Goal: Ask a question

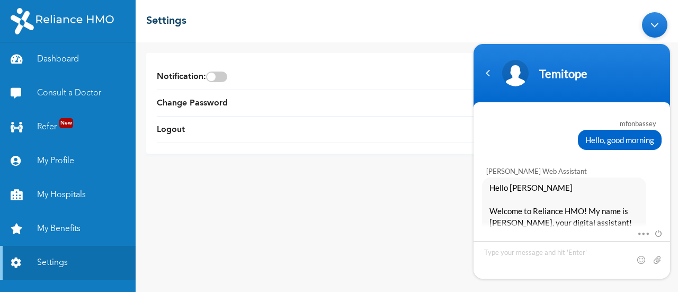
scroll to position [962, 0]
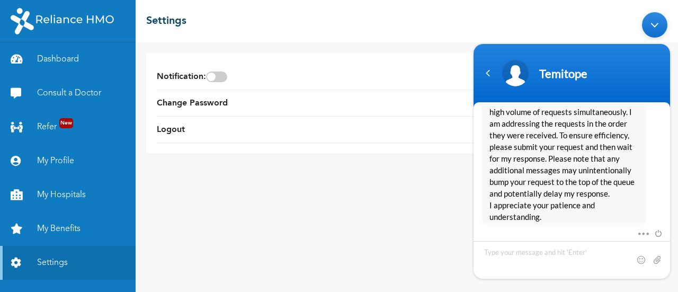
click at [551, 261] on textarea "Type your message and hit 'Enter'" at bounding box center [571, 259] width 196 height 38
type textarea "Hello"
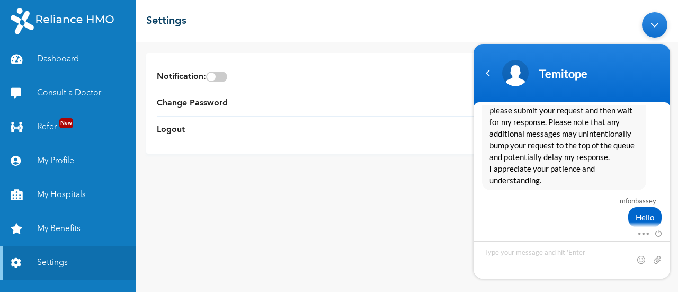
scroll to position [1101, 0]
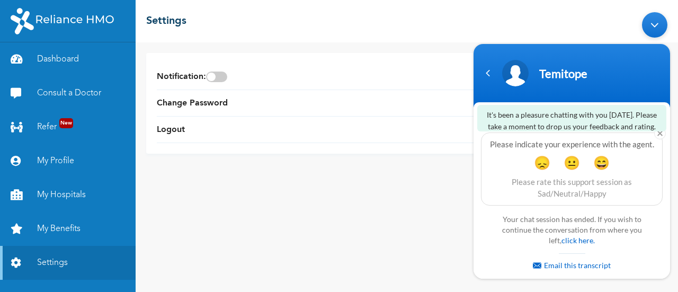
click at [574, 245] on div "Your chat session has ended. If you wish to continue the conversation from wher…" at bounding box center [571, 242] width 159 height 62
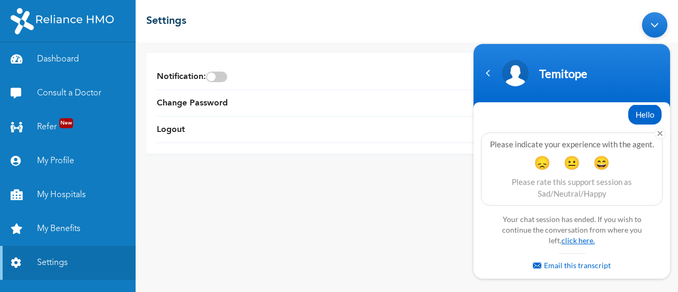
click at [570, 240] on link "click here." at bounding box center [577, 239] width 33 height 9
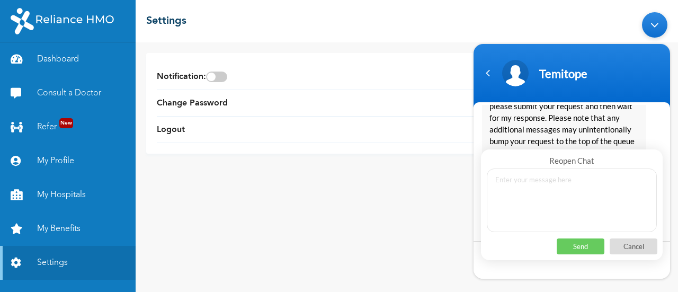
scroll to position [947, 0]
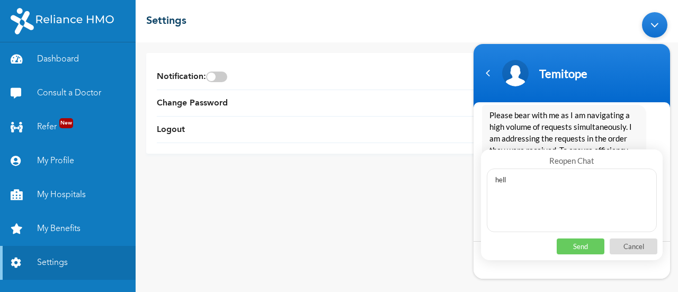
type textarea "hello"
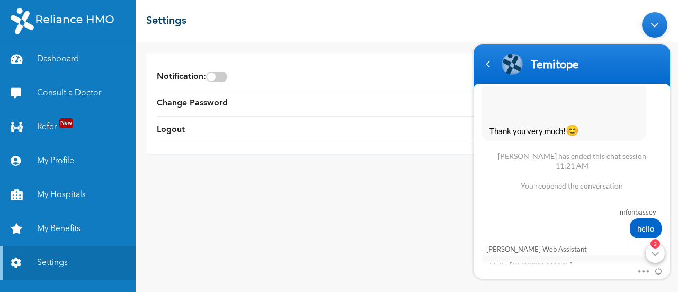
scroll to position [1169, 0]
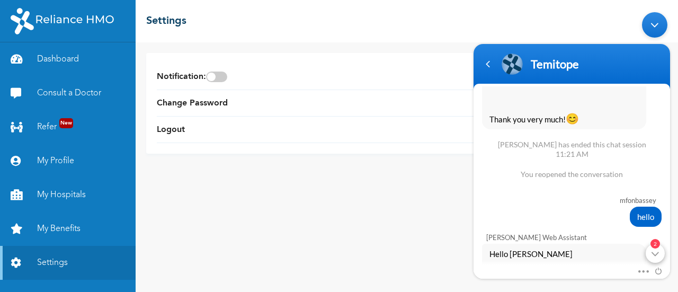
click at [654, 256] on div "2" at bounding box center [654, 252] width 19 height 19
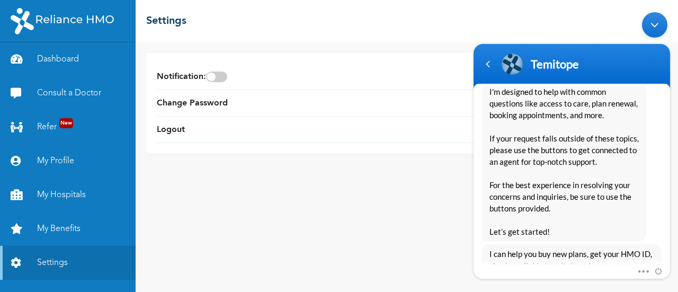
scroll to position [1532, 0]
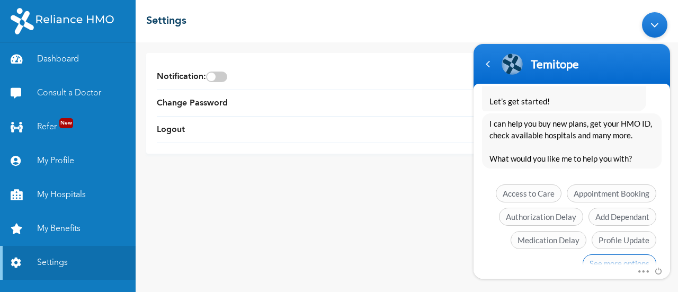
click at [615, 254] on span "See more options" at bounding box center [619, 263] width 74 height 18
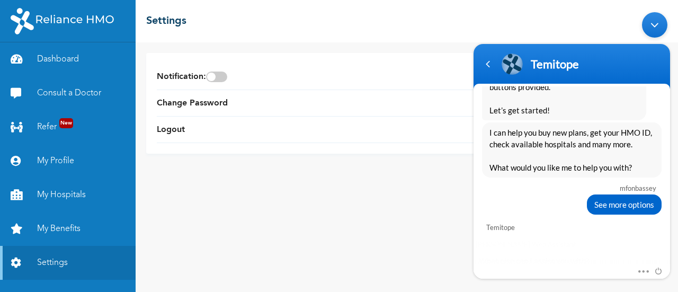
scroll to position [1624, 0]
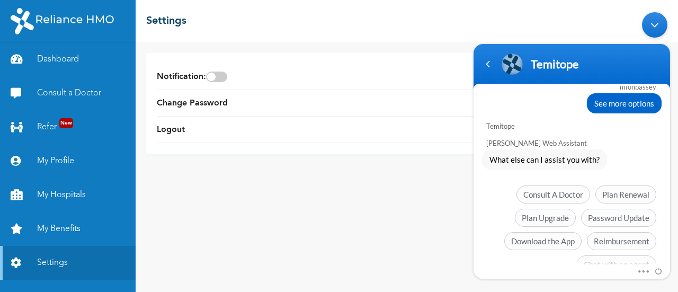
click at [615, 255] on span "Chat with an agent" at bounding box center [615, 264] width 79 height 18
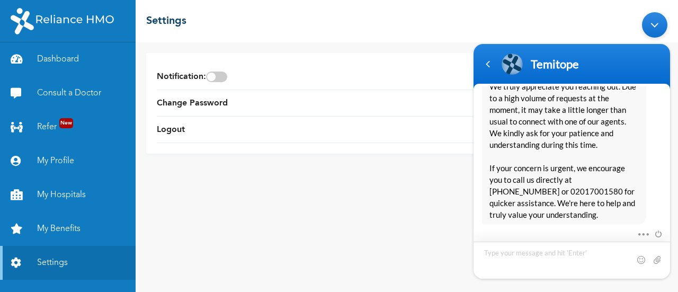
scroll to position [1846, 0]
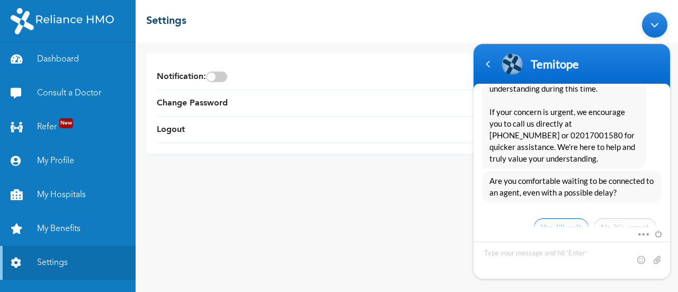
click at [572, 218] on span "Yes, I’ll wait" at bounding box center [561, 227] width 55 height 18
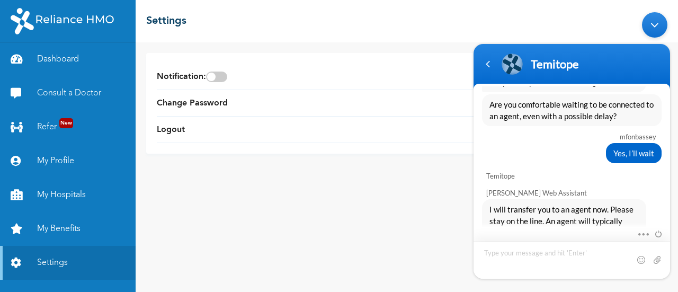
scroll to position [1957, 0]
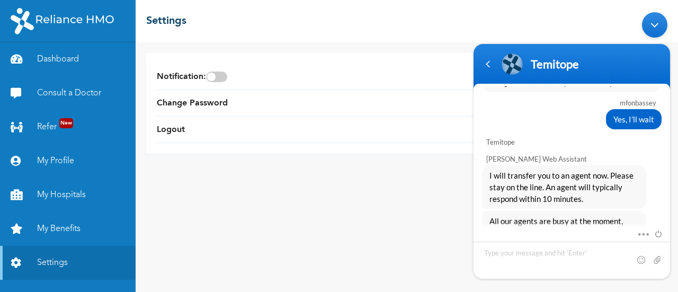
click at [606, 214] on span "All our agents are busy at the moment, please hold on." at bounding box center [563, 225] width 149 height 23
click at [556, 256] on textarea "Type your message and hit 'Enter'" at bounding box center [571, 259] width 196 height 37
click at [560, 245] on em "Setback" at bounding box center [563, 251] width 31 height 12
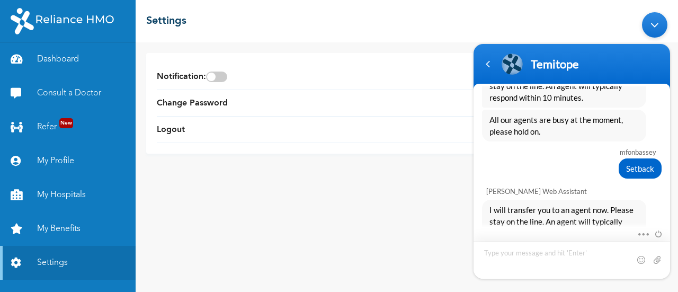
scroll to position [2092, 0]
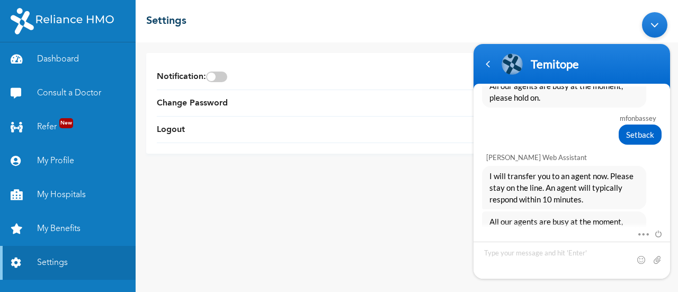
click at [573, 245] on em "Setback" at bounding box center [563, 251] width 31 height 12
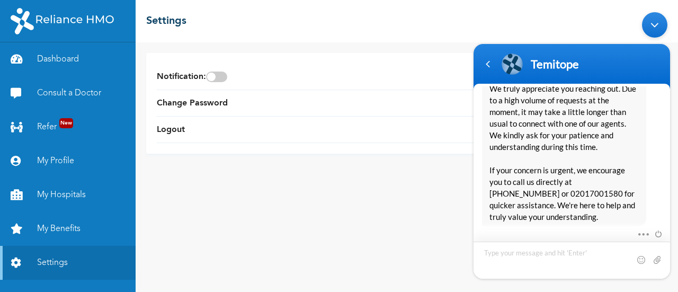
scroll to position [2370, 0]
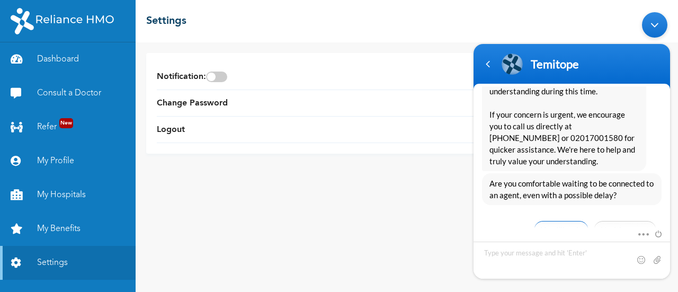
click at [567, 220] on span "Yes, I’ll wait" at bounding box center [561, 229] width 55 height 18
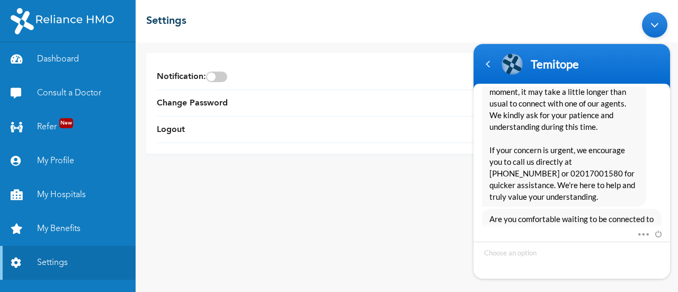
scroll to position [2305, 0]
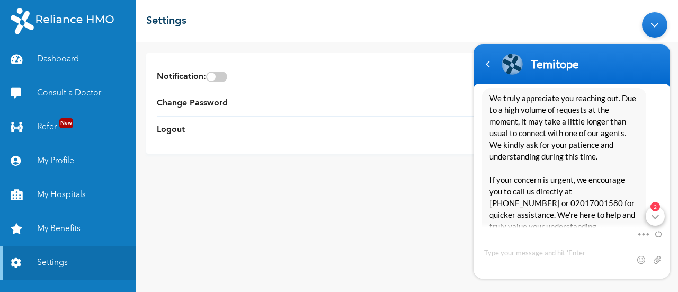
click at [656, 215] on div "2" at bounding box center [654, 215] width 19 height 19
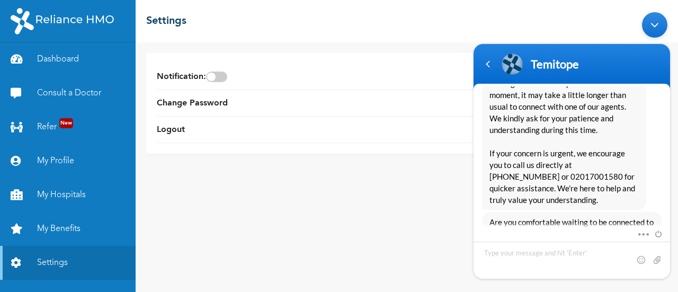
scroll to position [2331, 0]
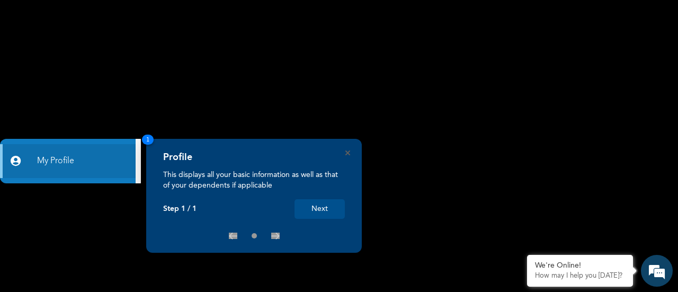
click at [330, 215] on button "Next" at bounding box center [319, 209] width 50 height 20
